Goal: Information Seeking & Learning: Learn about a topic

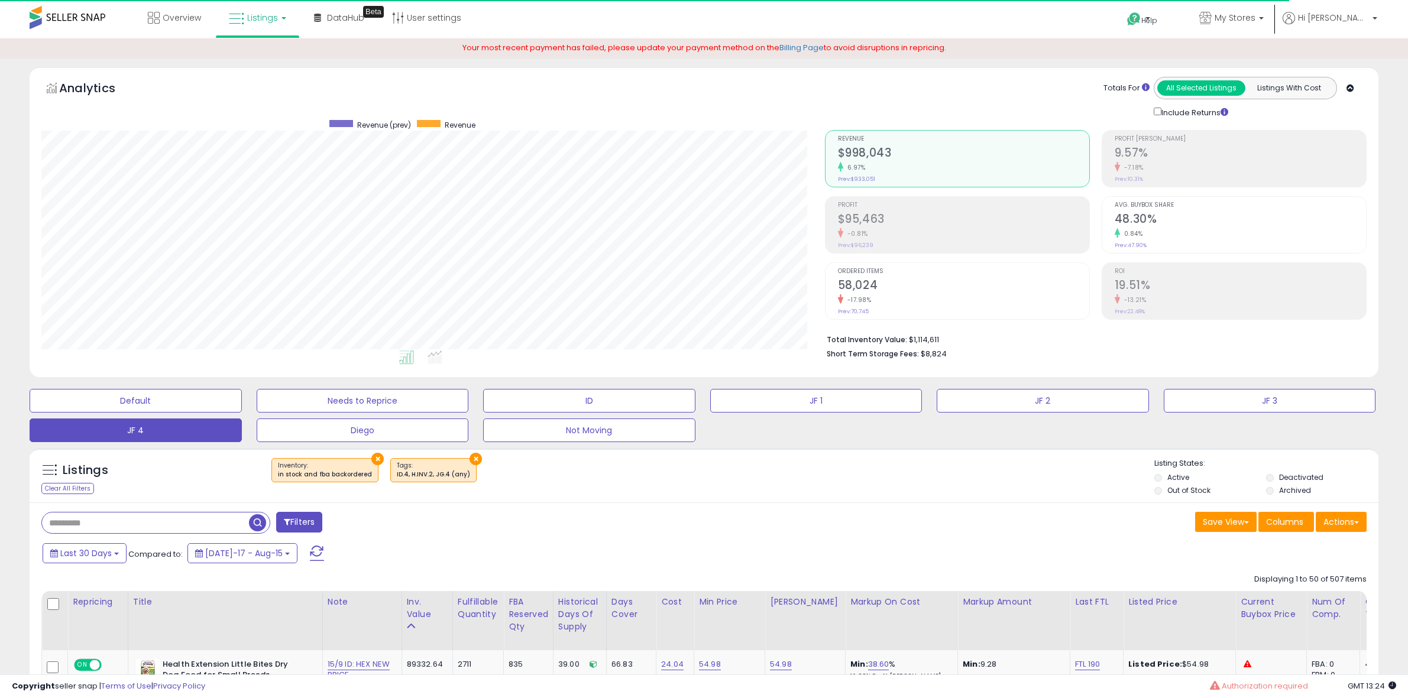
select select "**"
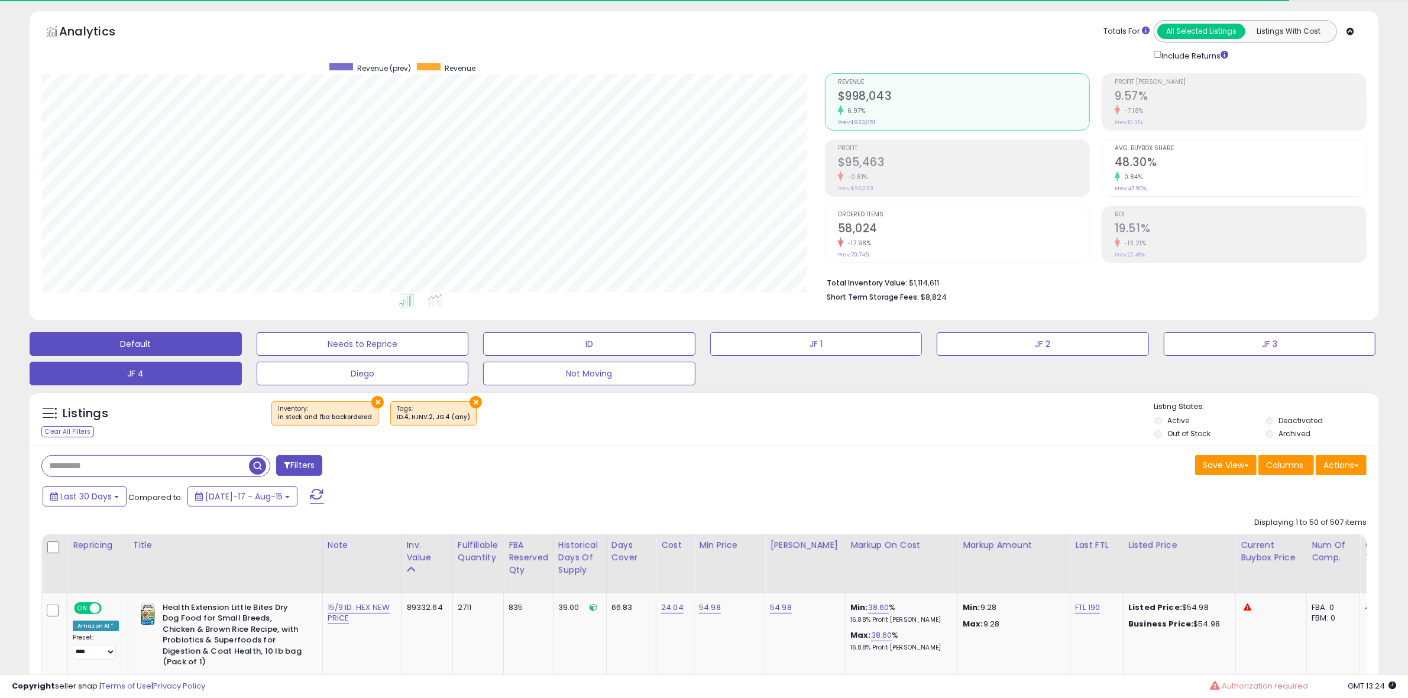
click at [148, 342] on button "Default" at bounding box center [136, 344] width 212 height 24
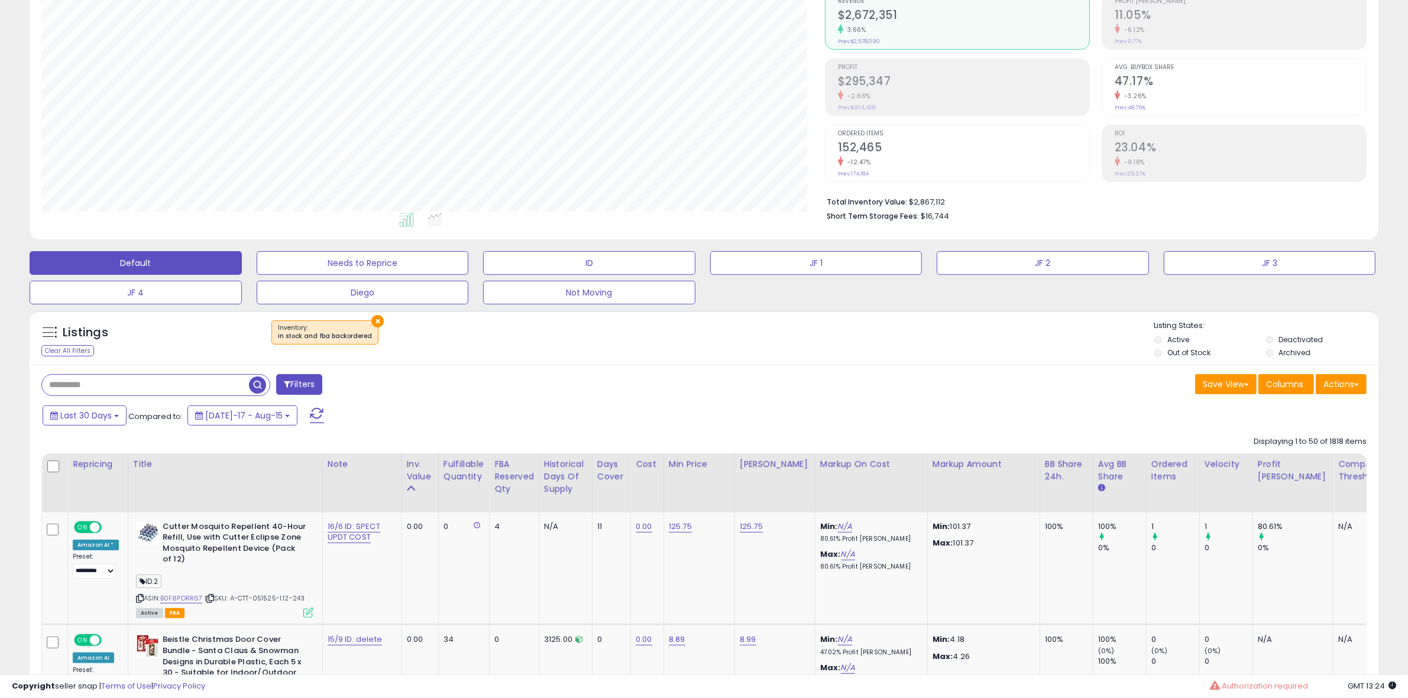
scroll to position [242, 783]
click at [130, 390] on input "text" at bounding box center [211, 385] width 338 height 21
paste input "**********"
type input "**********"
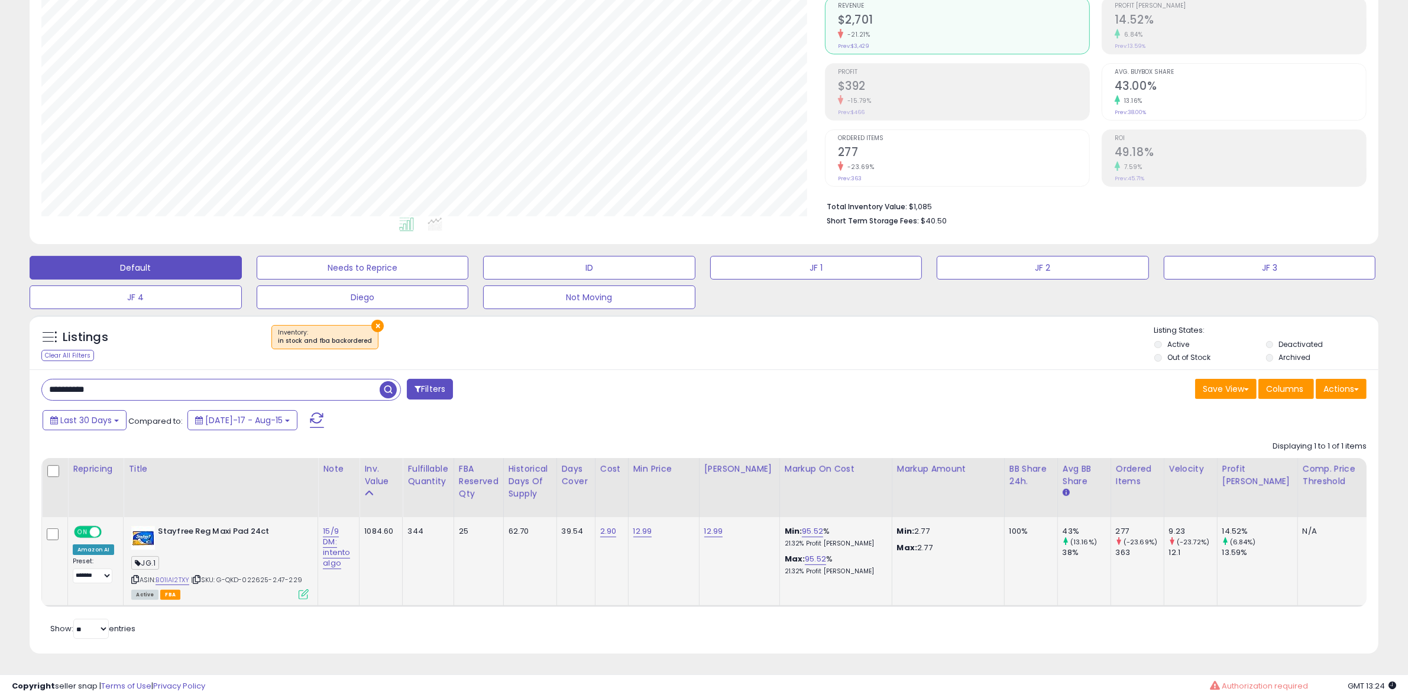
click at [299, 589] on icon at bounding box center [304, 594] width 10 height 10
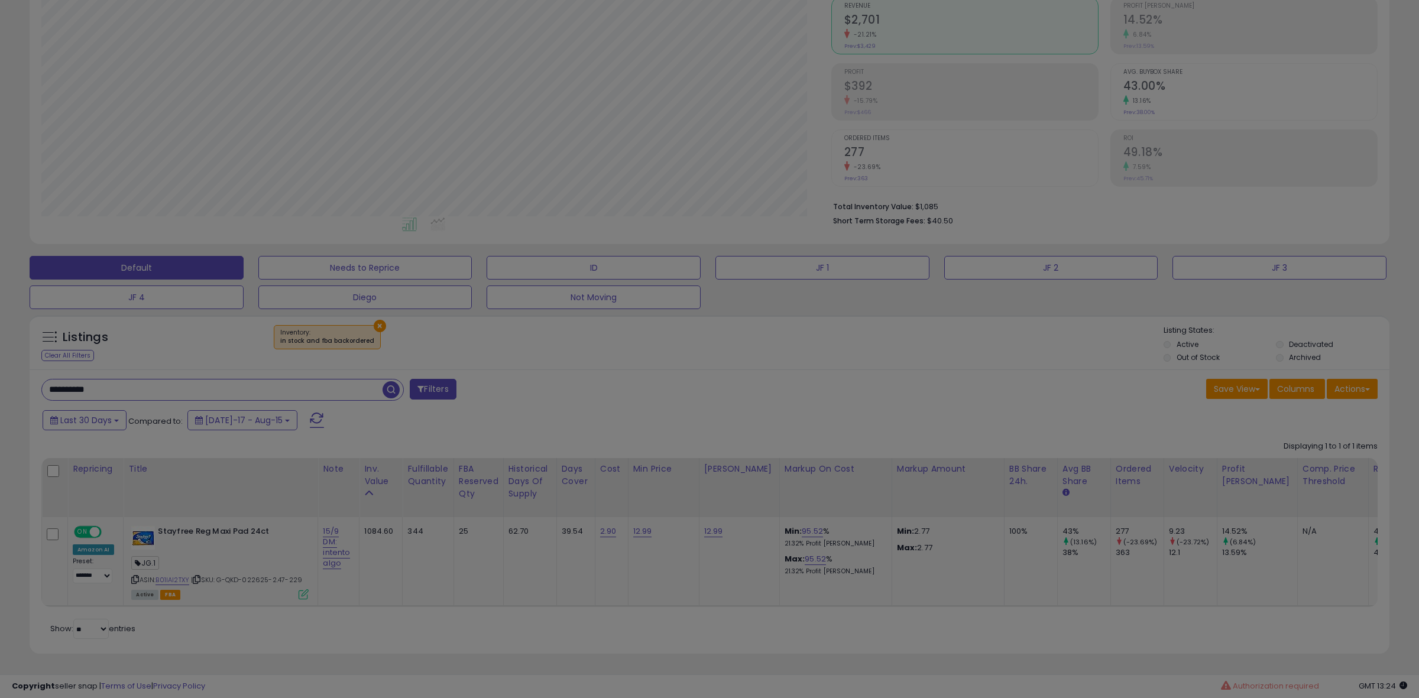
scroll to position [242, 789]
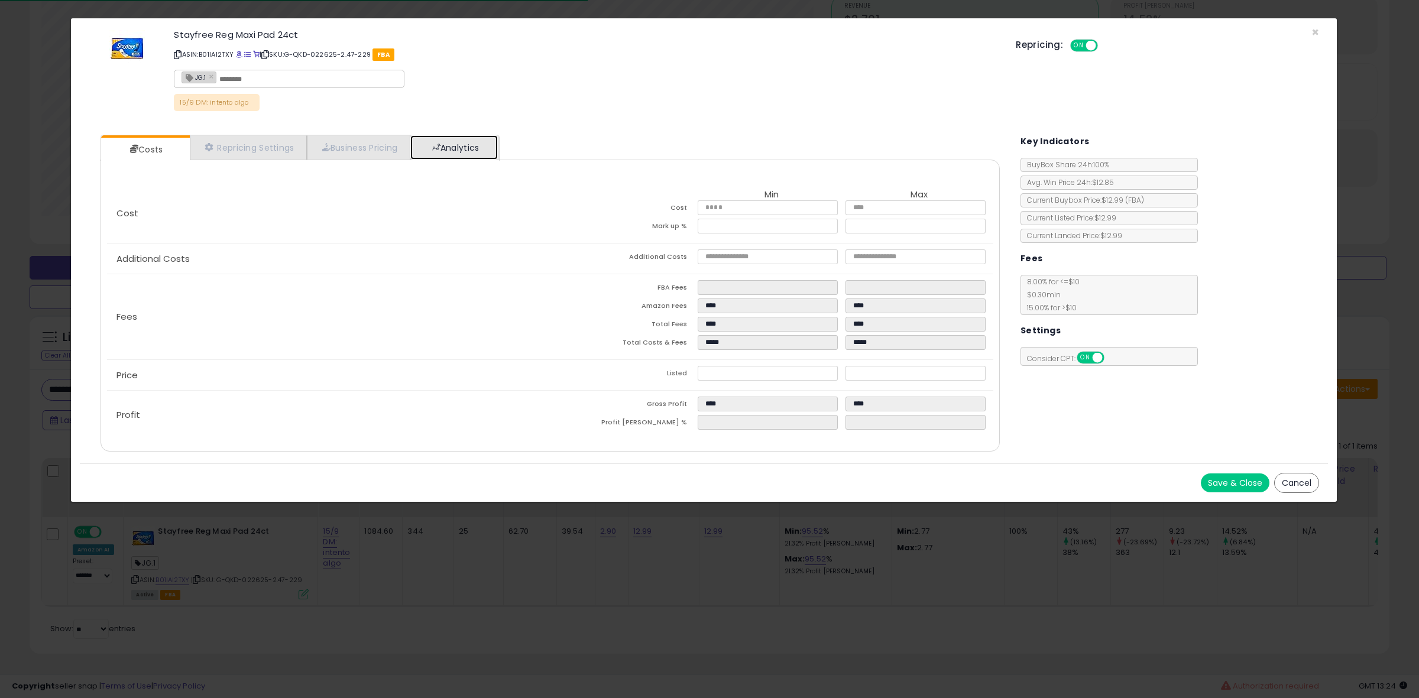
click at [427, 145] on link "Analytics" at bounding box center [453, 147] width 87 height 24
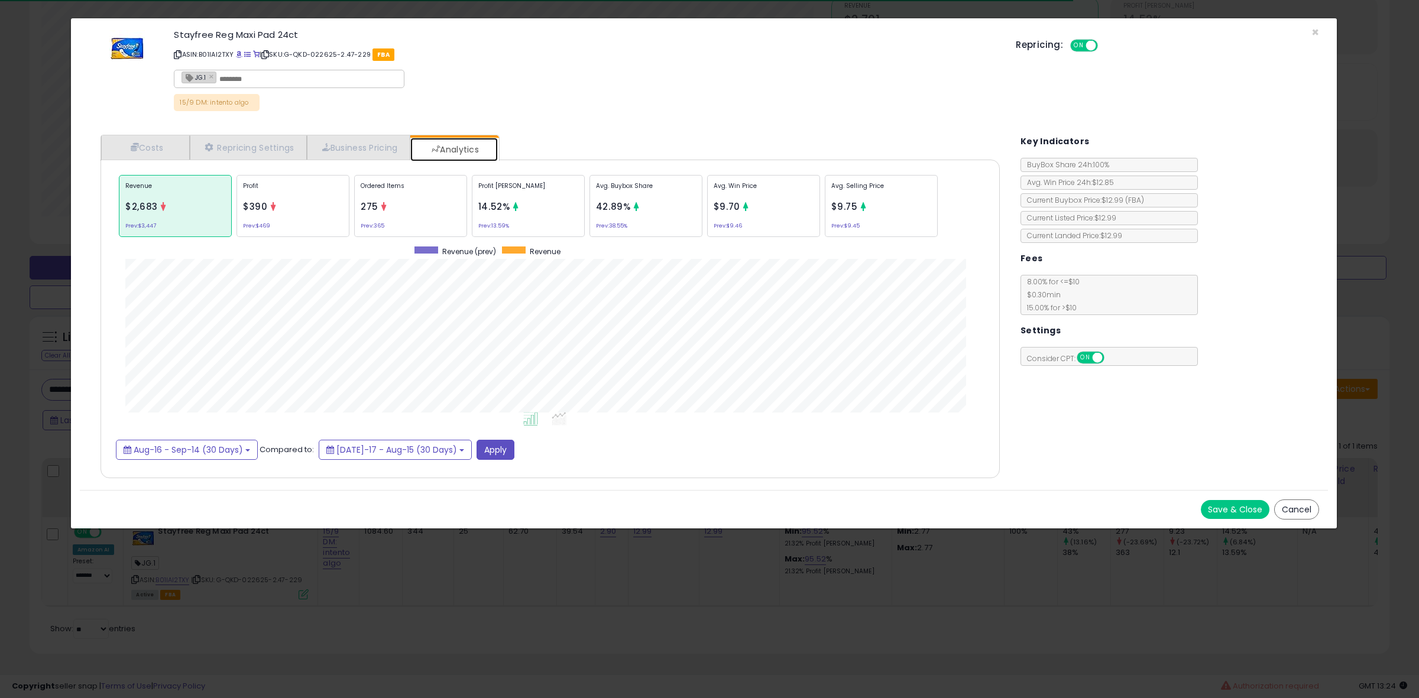
scroll to position [364, 922]
click at [645, 217] on div "Avg. Buybox Share 42.89% Prev: 38.55%" at bounding box center [645, 206] width 113 height 62
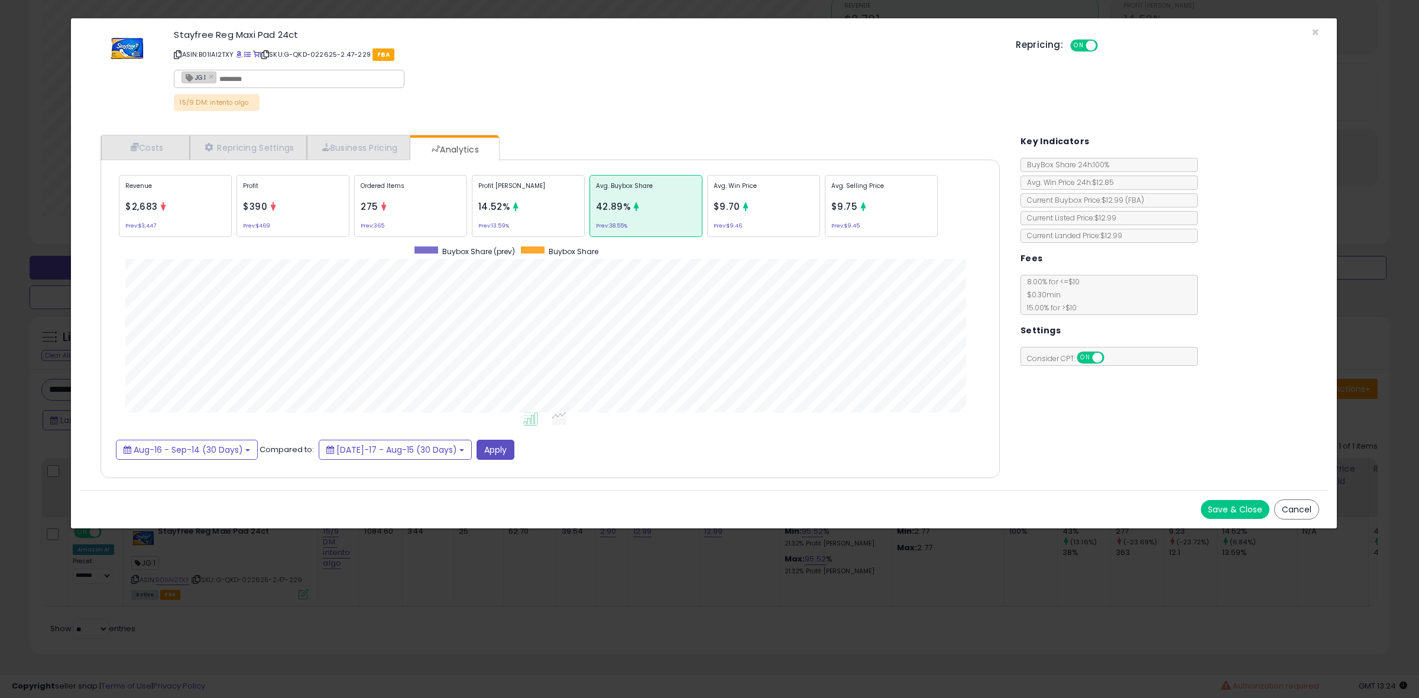
click at [452, 205] on div "Ordered Items 275 Prev: 365" at bounding box center [410, 206] width 113 height 62
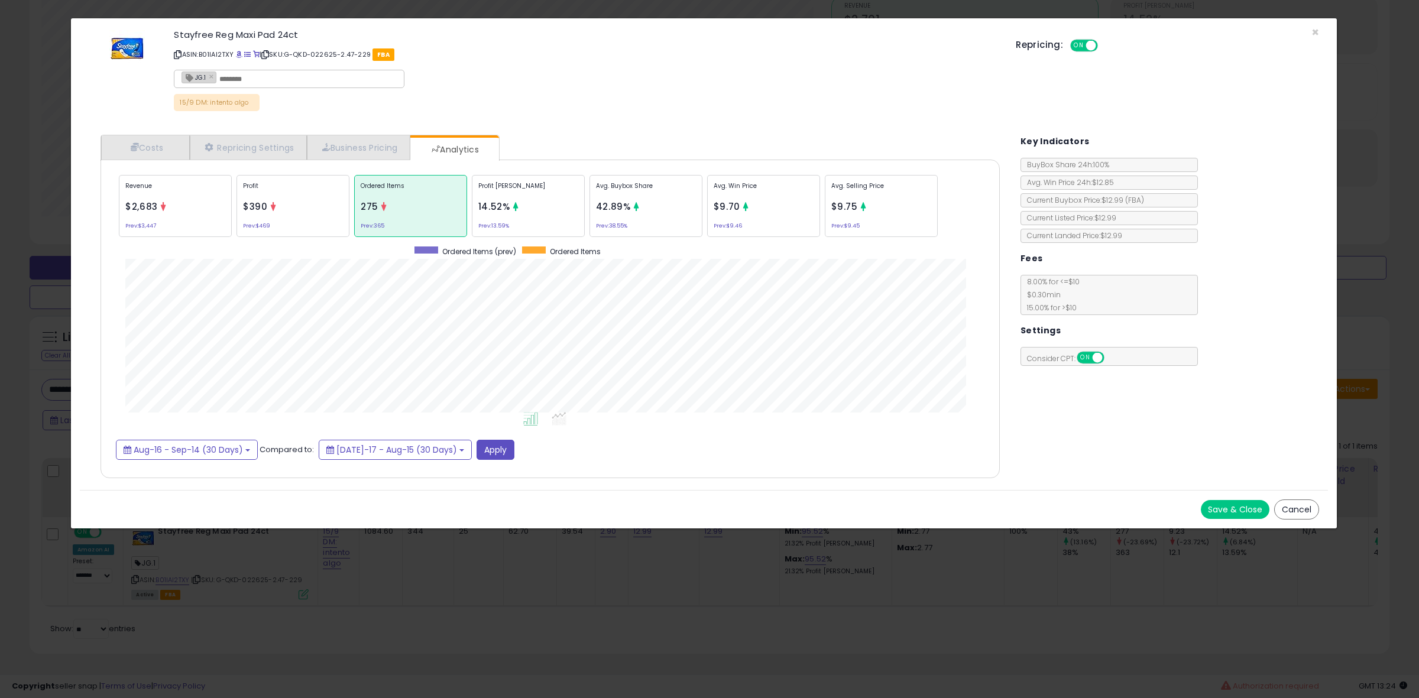
click at [525, 205] on div "Profit [PERSON_NAME] 14.52% Prev: 13.59%" at bounding box center [528, 206] width 113 height 62
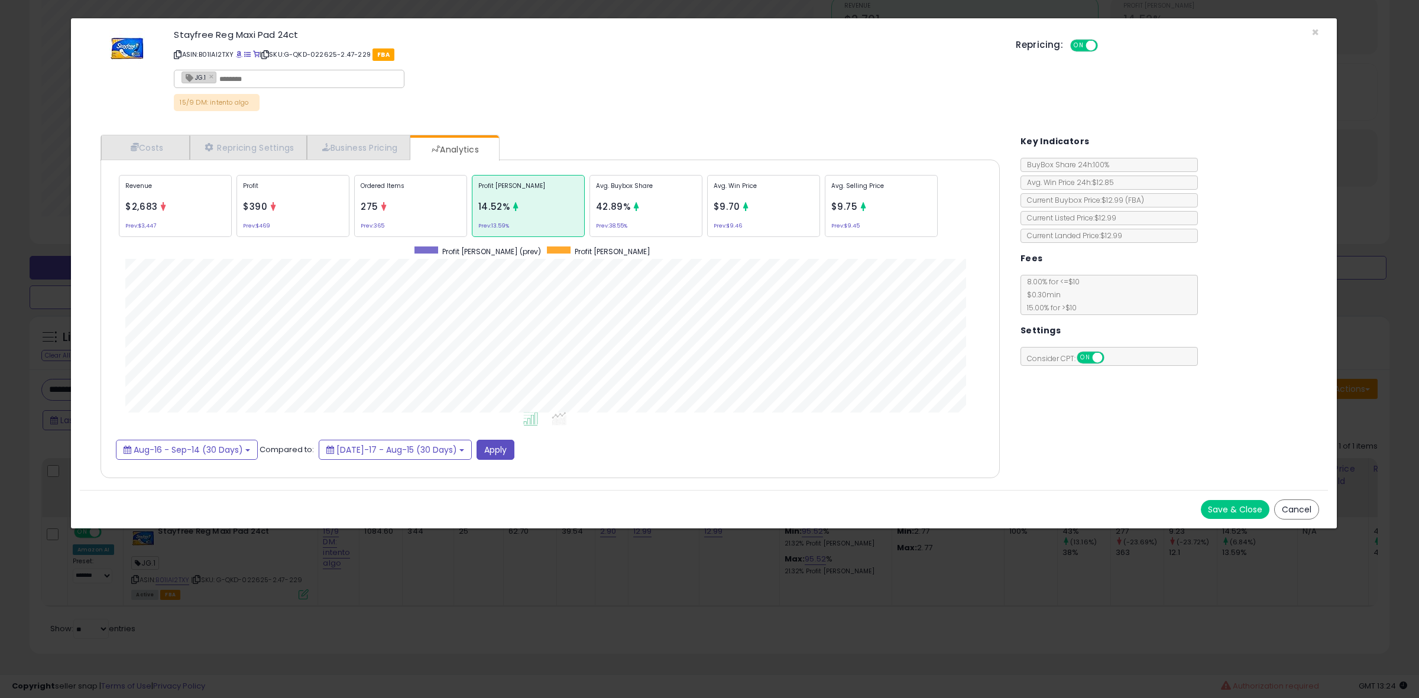
click at [606, 204] on span "42.89%" at bounding box center [613, 206] width 35 height 12
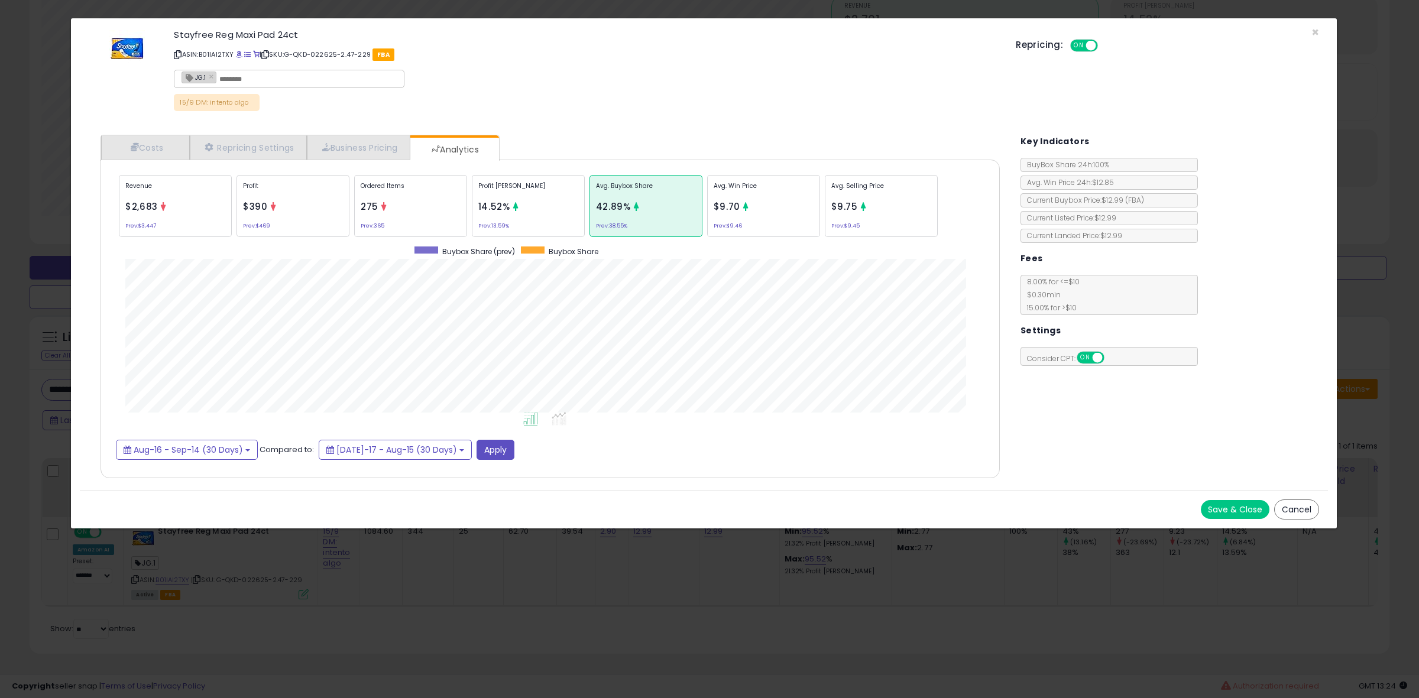
click at [397, 205] on div "Ordered Items 275 Prev: 365" at bounding box center [410, 206] width 113 height 62
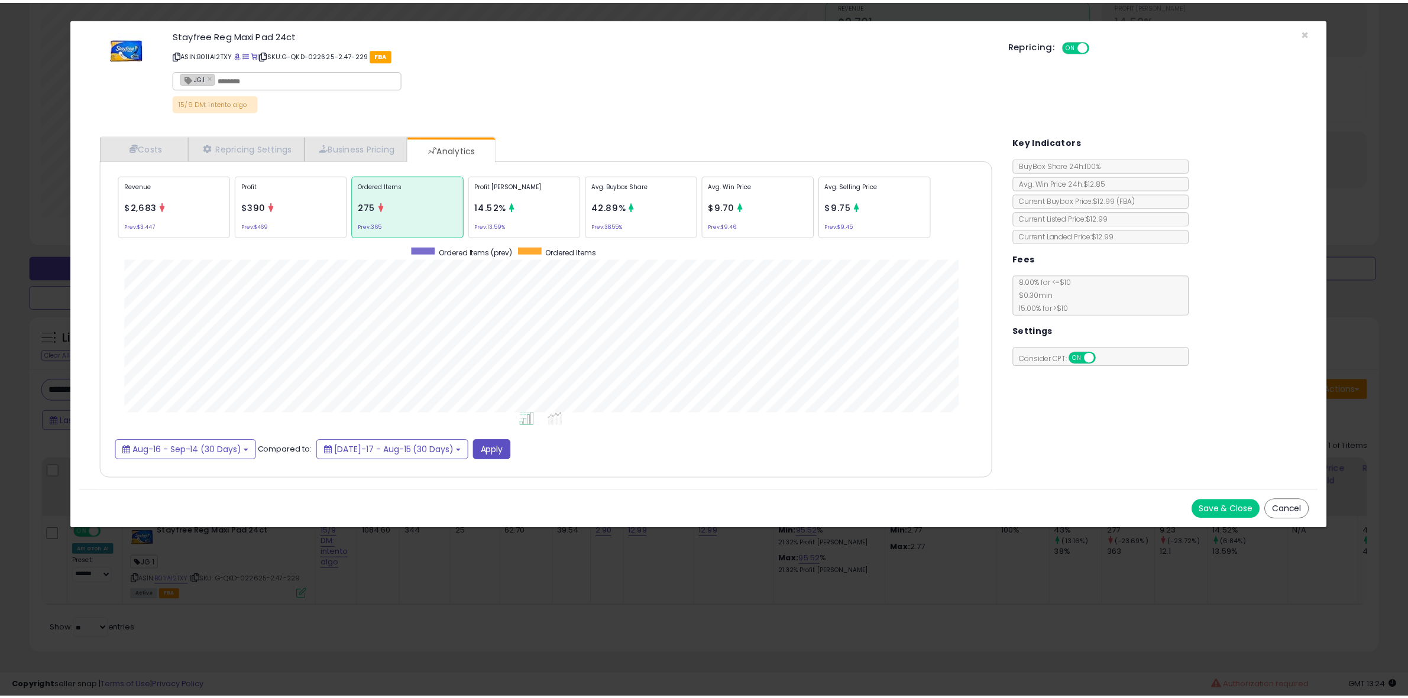
scroll to position [0, 0]
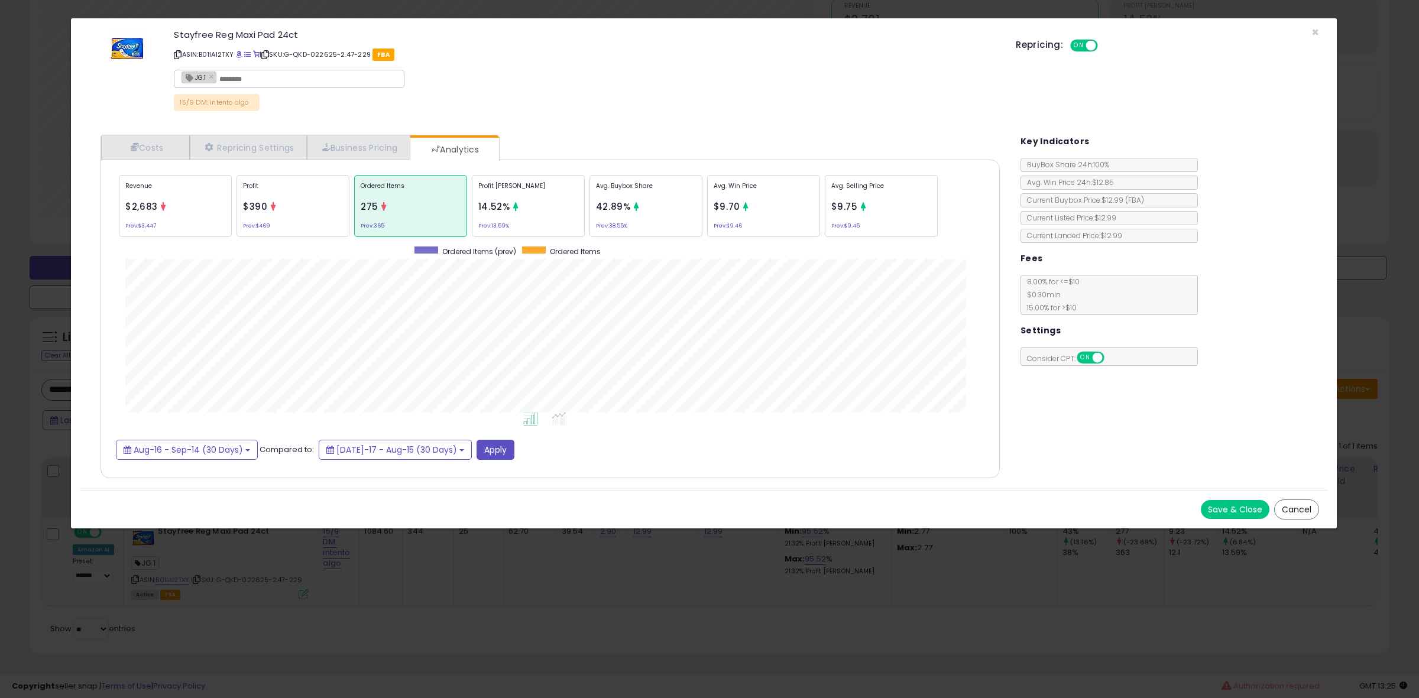
click at [359, 548] on div "× Close Stayfree Reg Maxi Pad 24ct ASIN: B01IAI2TXY | SKU: G-QKD-022625-2.47-22…" at bounding box center [709, 349] width 1419 height 698
